Goal: Complete application form

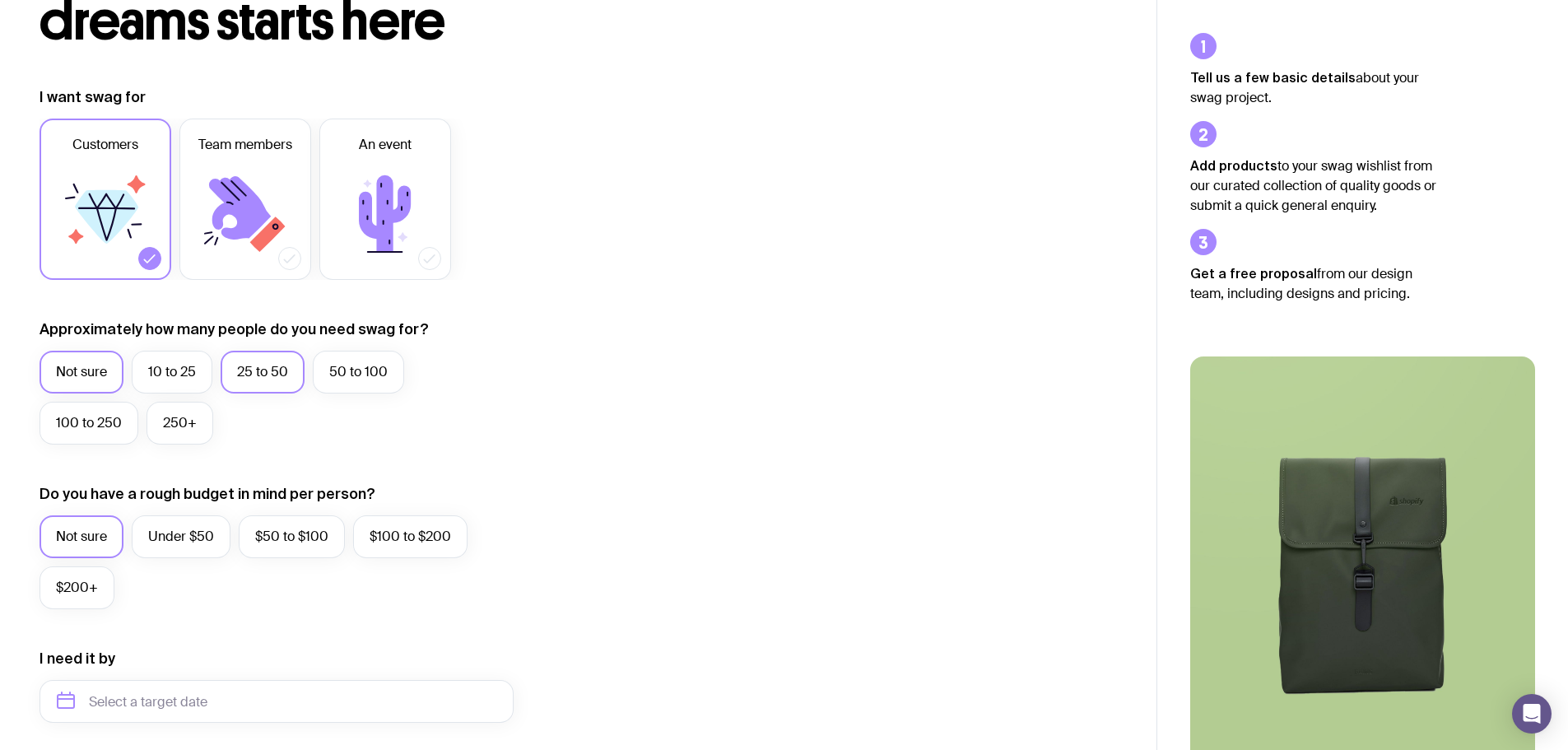
click at [273, 364] on label "25 to 50" at bounding box center [263, 371] width 84 height 43
click at [0, 0] on input "25 to 50" at bounding box center [0, 0] width 0 height 0
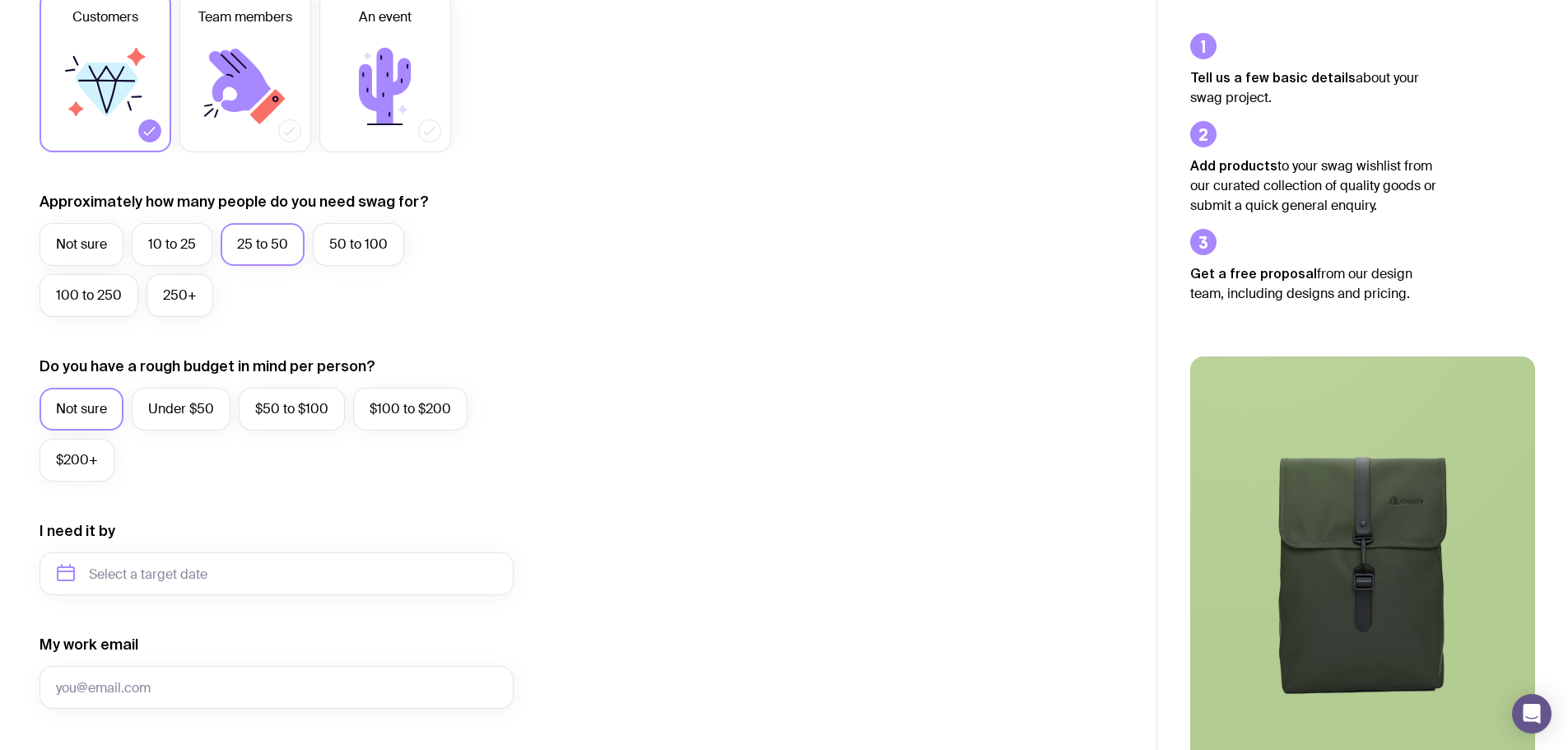
scroll to position [330, 0]
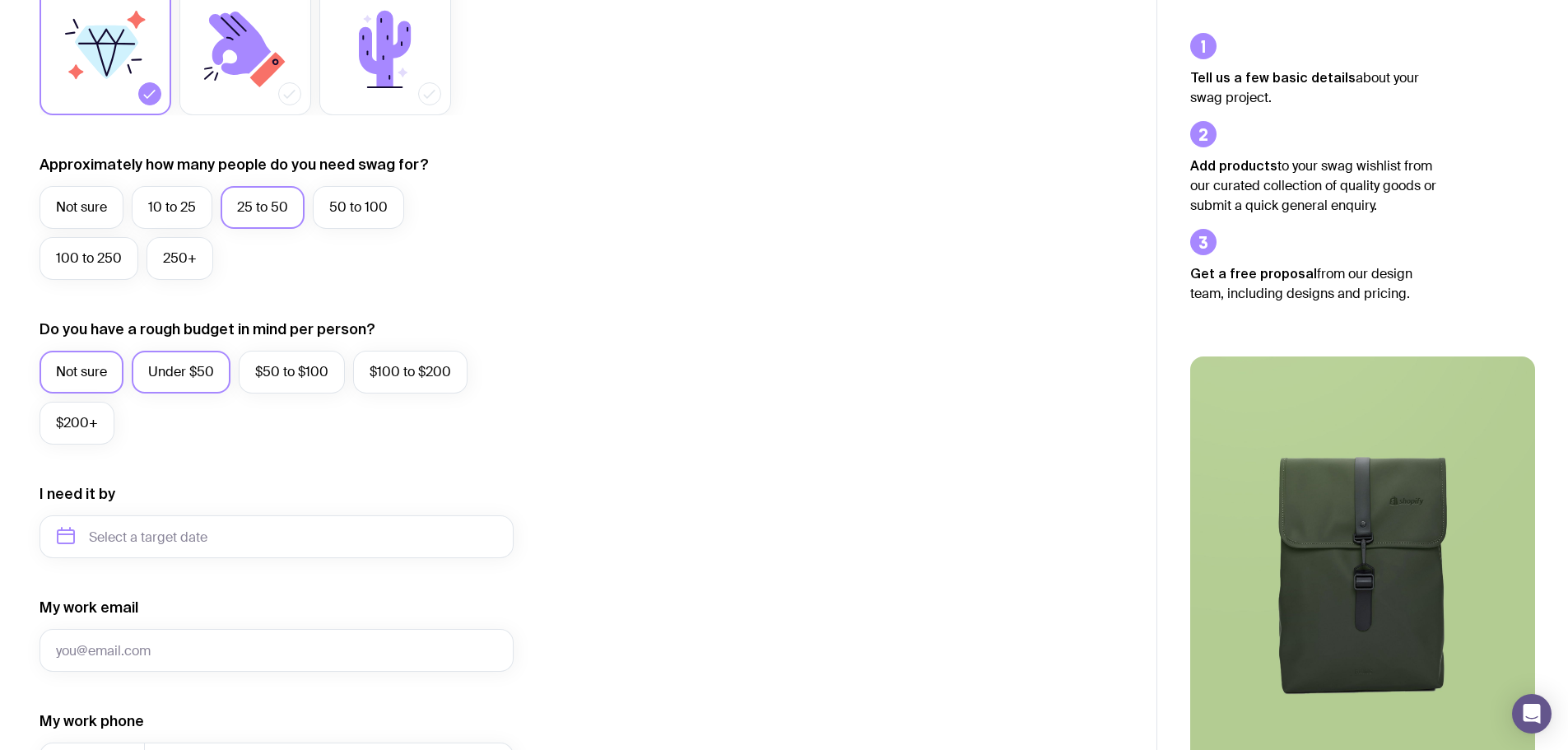
click at [169, 367] on label "Under $50" at bounding box center [180, 371] width 99 height 43
click at [0, 0] on input "Under $50" at bounding box center [0, 0] width 0 height 0
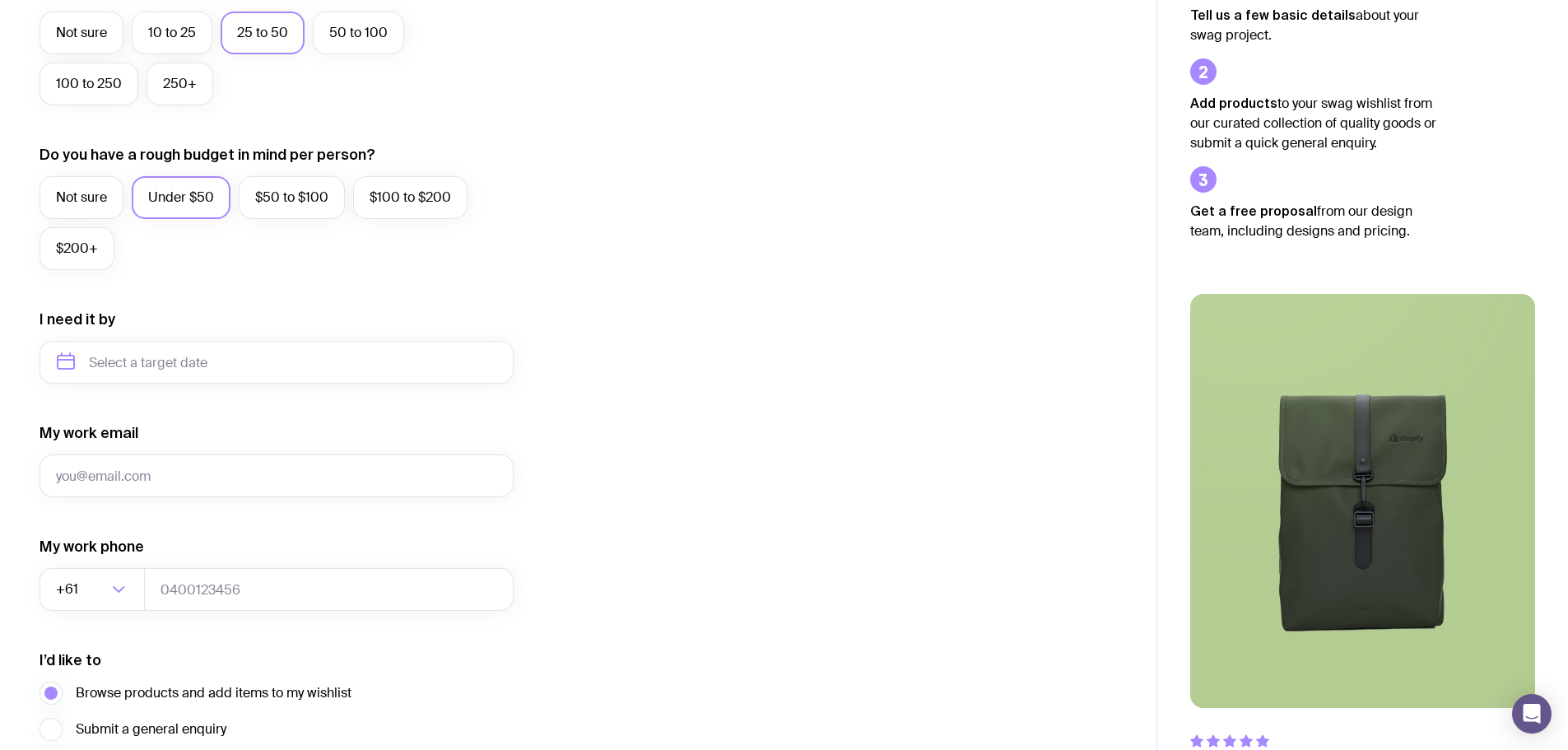
scroll to position [576, 0]
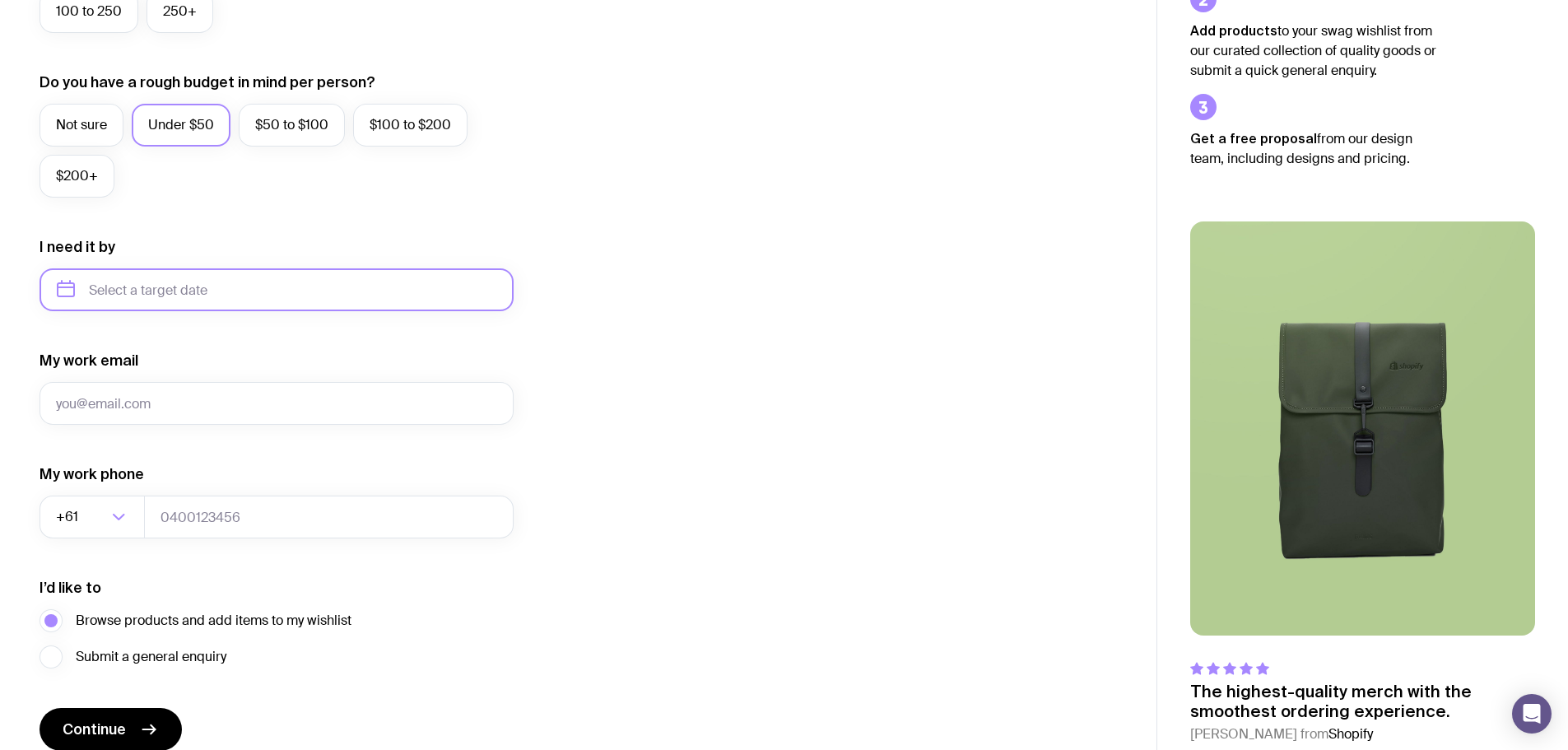
click at [240, 289] on input "text" at bounding box center [277, 289] width 474 height 43
click at [73, 489] on button "Oct" at bounding box center [78, 492] width 60 height 33
type input "[DATE]"
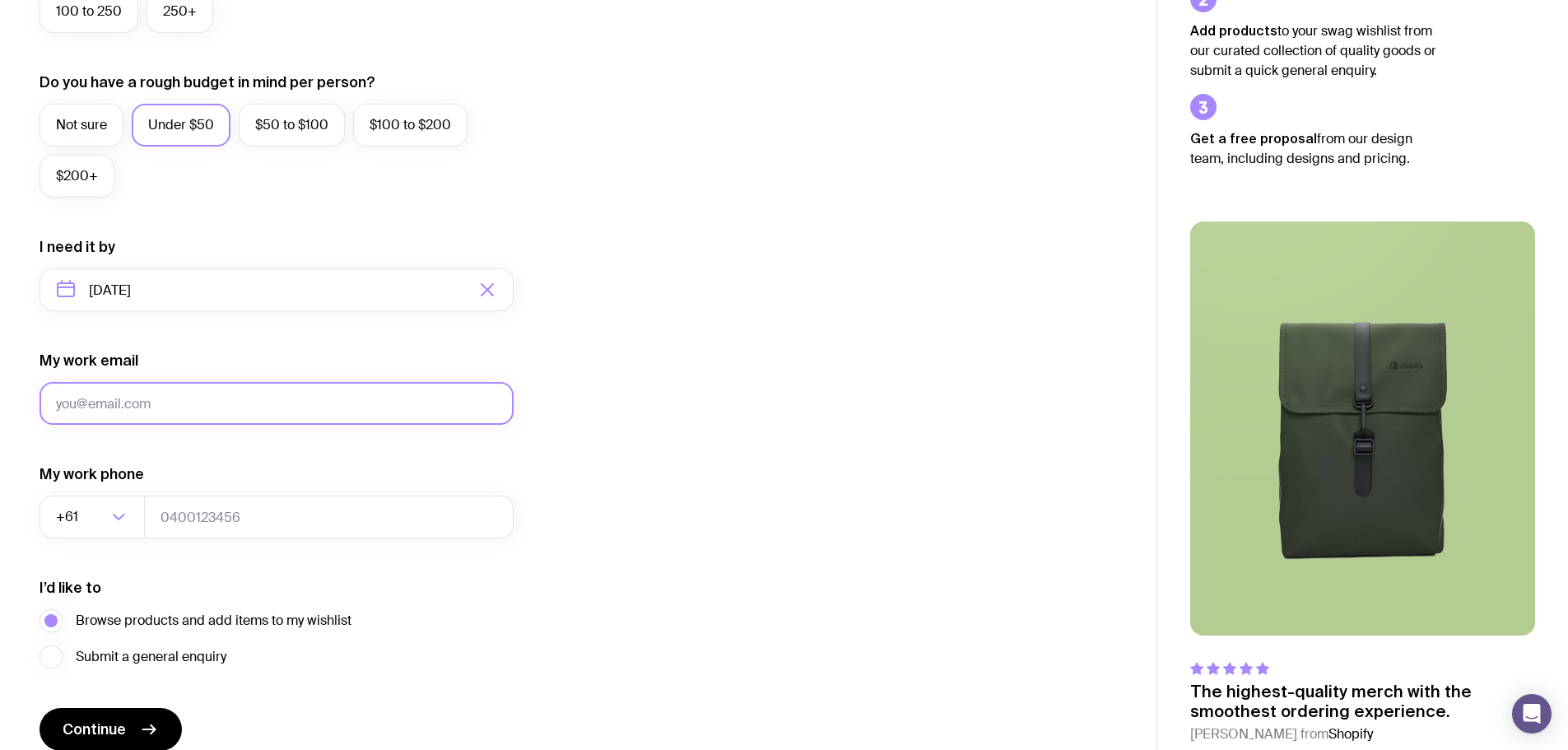
click at [217, 403] on input "My work email" at bounding box center [277, 403] width 474 height 43
type input "[PERSON_NAME][DOMAIN_NAME][EMAIL_ADDRESS][PERSON_NAME][DOMAIN_NAME]"
drag, startPoint x: 943, startPoint y: 406, endPoint x: 902, endPoint y: 418, distance: 42.7
click at [944, 406] on div "I want swag for Customers Team members An event Approximately how many people d…" at bounding box center [578, 213] width 1077 height 1075
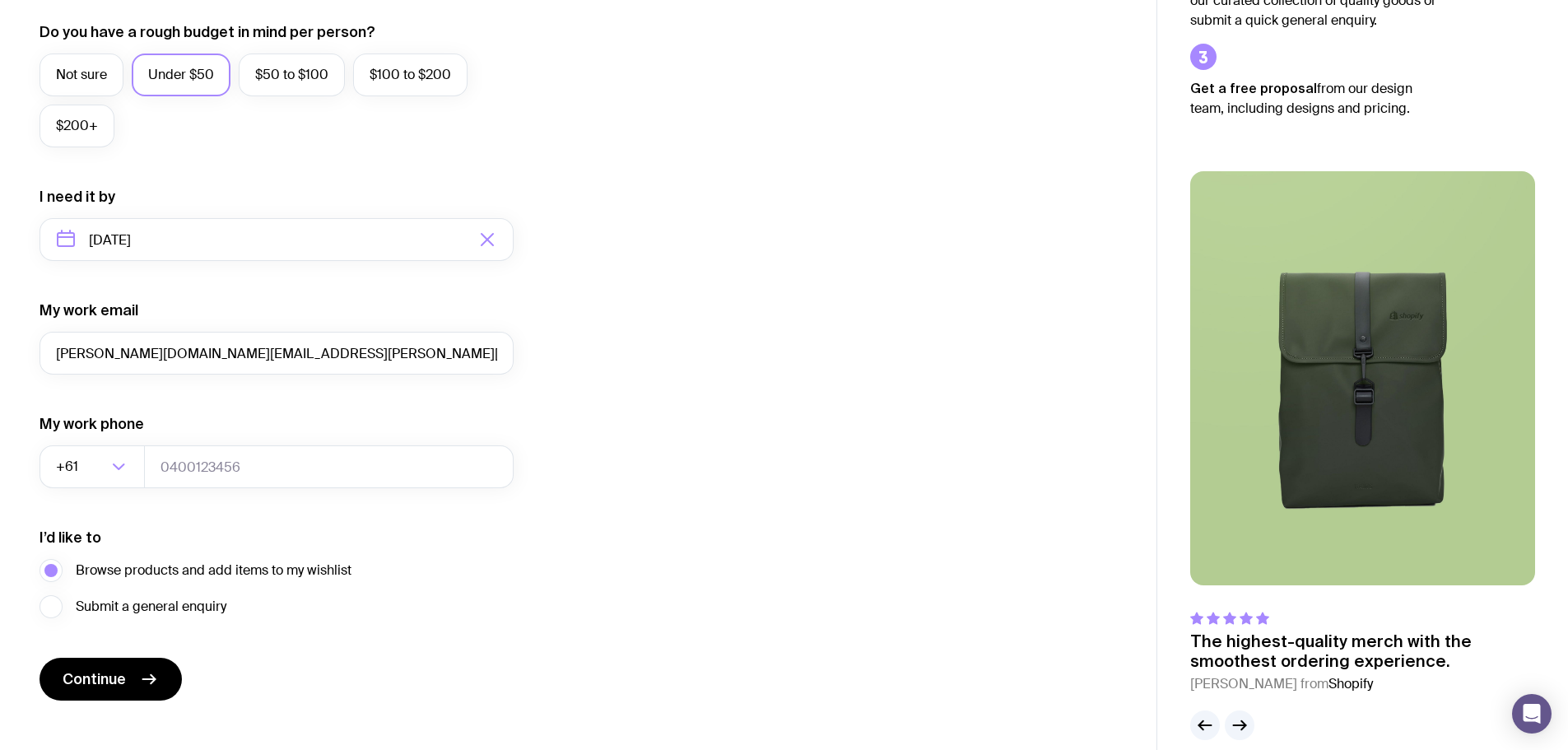
scroll to position [649, 0]
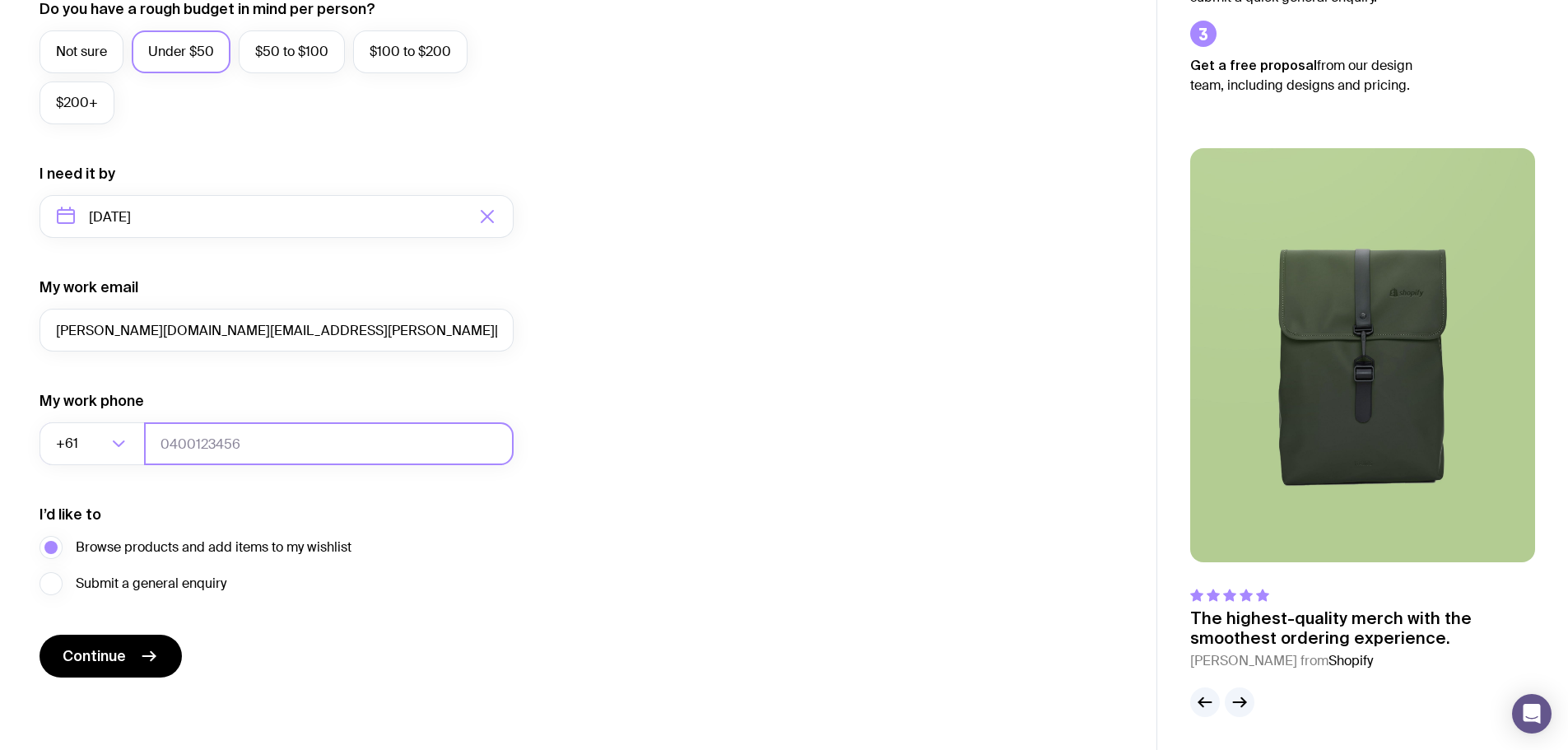
click at [225, 438] on input "tel" at bounding box center [329, 443] width 369 height 43
type input "0452090504"
click at [849, 497] on div "I want swag for Customers Team members An event Approximately how many people d…" at bounding box center [578, 139] width 1077 height 1075
click at [95, 652] on span "Continue" at bounding box center [94, 657] width 63 height 20
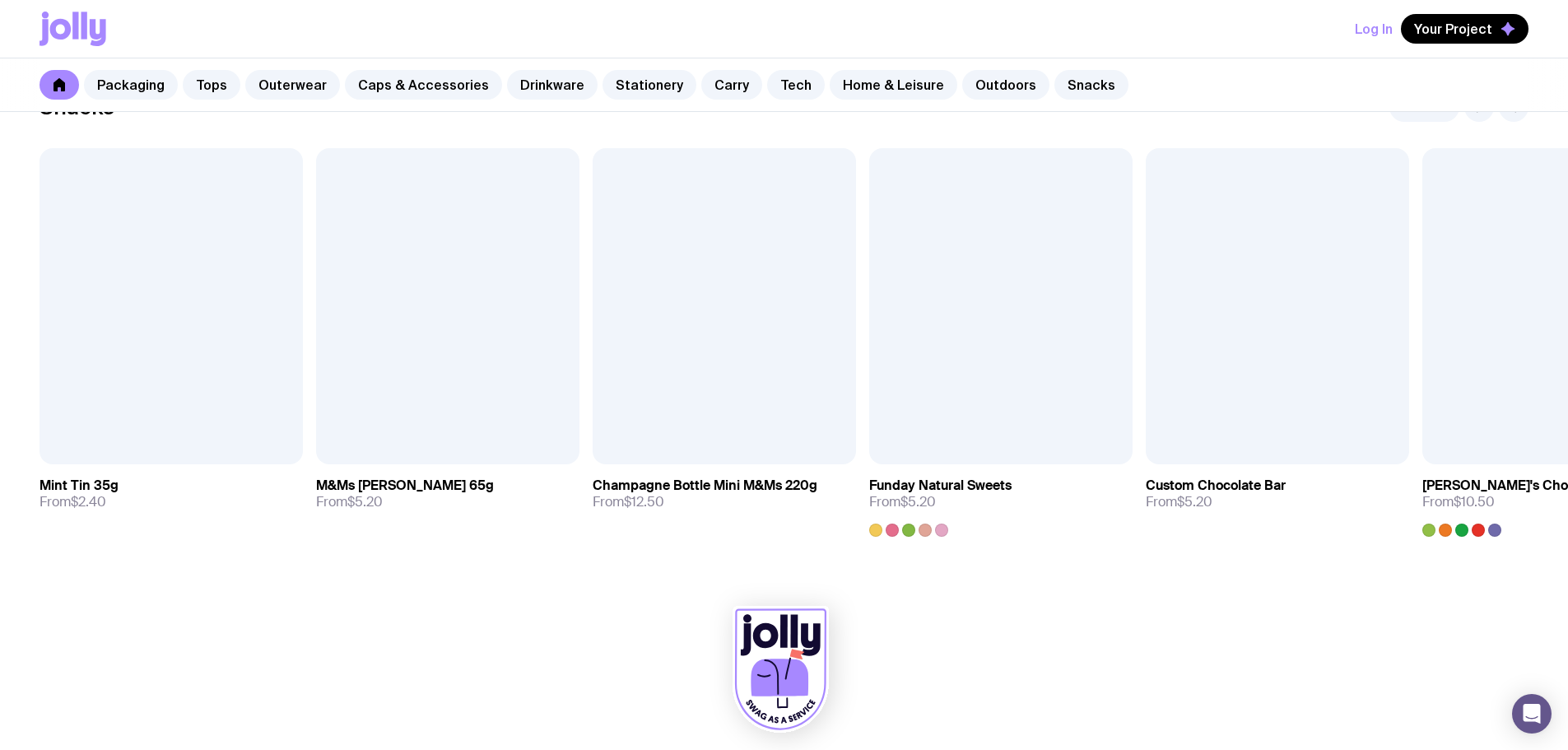
scroll to position [5682, 0]
